Goal: Use online tool/utility: Use online tool/utility

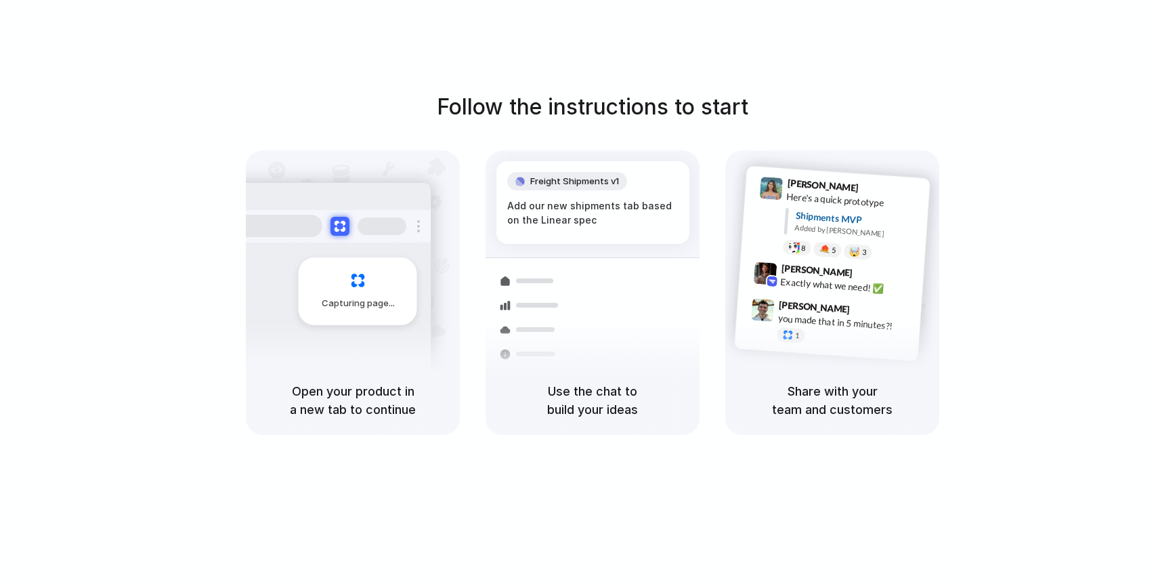
click at [528, 336] on div at bounding box center [531, 330] width 79 height 24
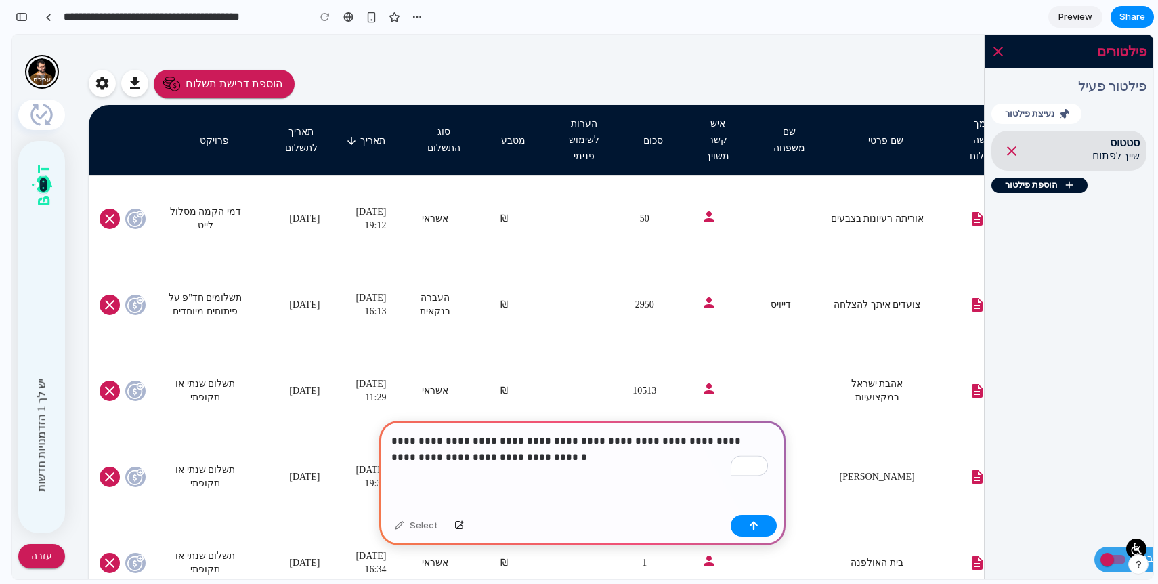
click at [553, 437] on p "**********" at bounding box center [580, 449] width 377 height 33
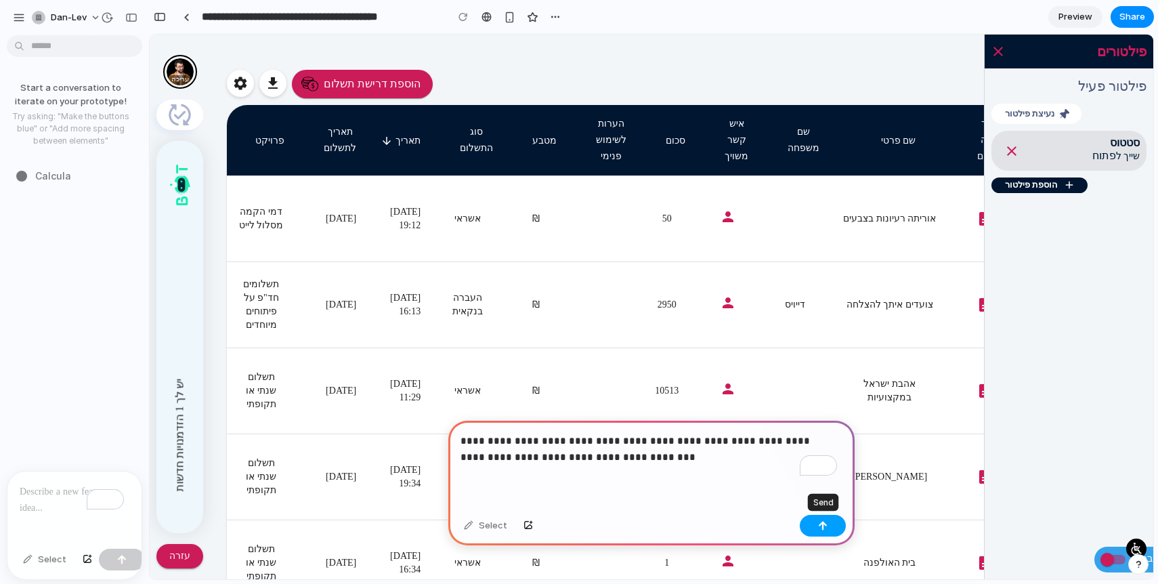
click at [812, 527] on button "button" at bounding box center [823, 526] width 46 height 22
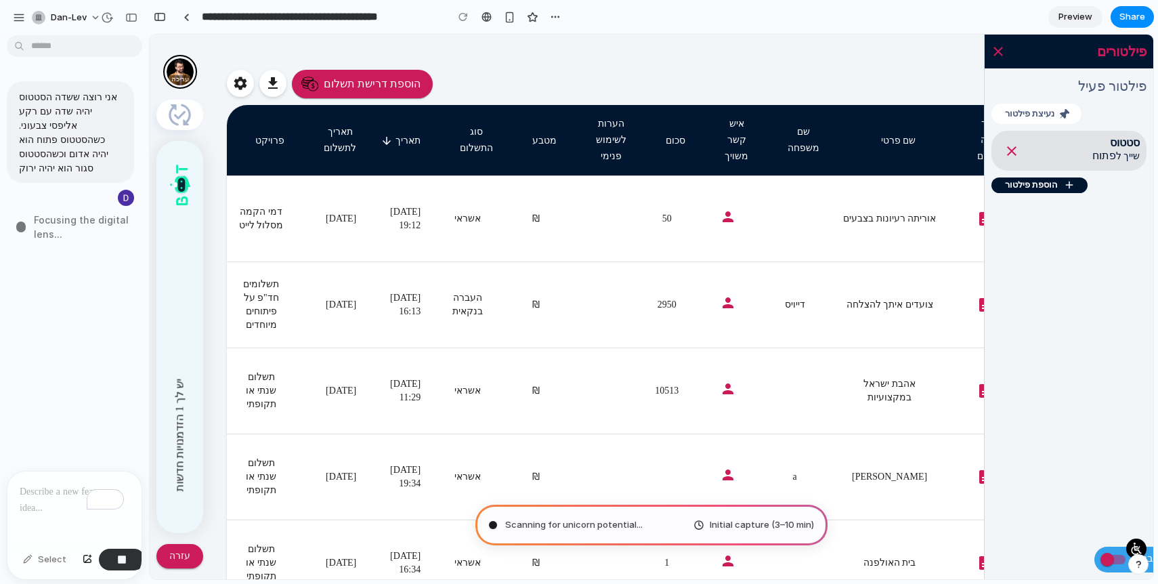
type input "**********"
